Goal: Navigation & Orientation: Understand site structure

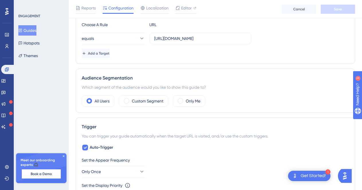
scroll to position [137, 0]
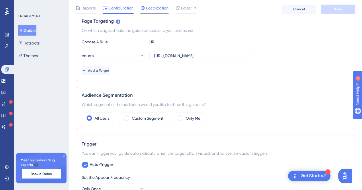
click at [148, 8] on span "Localization" at bounding box center [157, 8] width 22 height 7
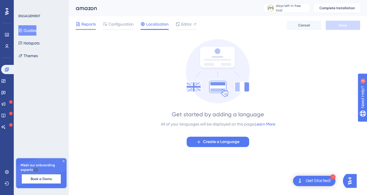
click at [89, 25] on span "Reports" at bounding box center [88, 24] width 14 height 7
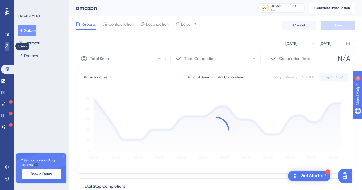
click at [6, 44] on link at bounding box center [7, 46] width 5 height 9
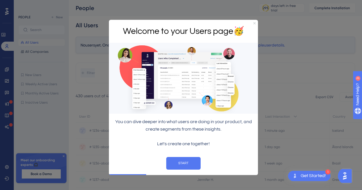
click at [255, 22] on icon "Close Preview" at bounding box center [254, 23] width 2 height 2
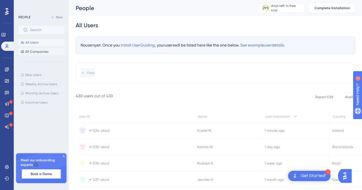
click at [38, 50] on span "All Companies" at bounding box center [36, 51] width 23 height 5
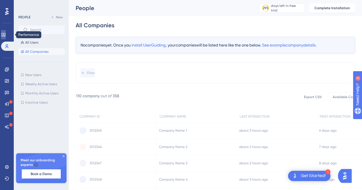
click at [5, 30] on link at bounding box center [3, 34] width 5 height 9
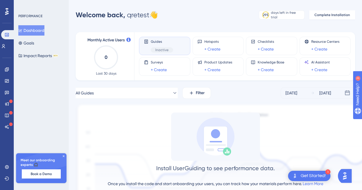
click at [176, 46] on div "Guides Inactive" at bounding box center [165, 45] width 42 height 13
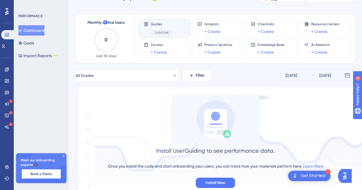
scroll to position [16, 0]
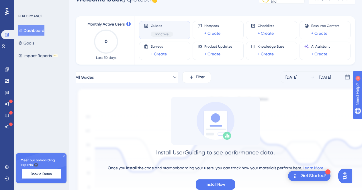
click at [41, 44] on div "Dashboard Goals Impact Reports BETA" at bounding box center [41, 43] width 46 height 36
